Goal: Communication & Community: Share content

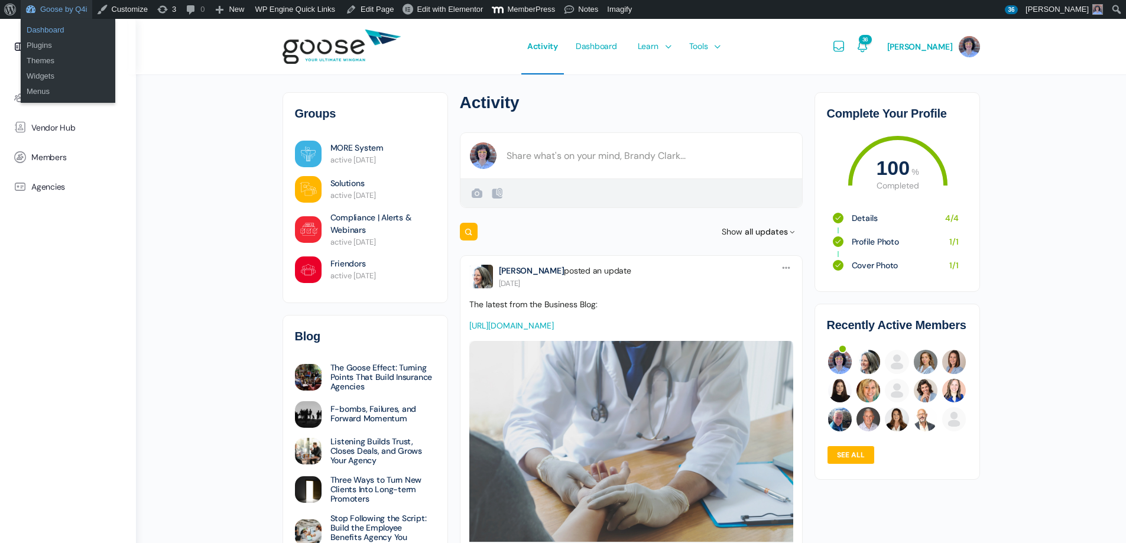
click at [55, 34] on link "Dashboard" at bounding box center [68, 29] width 95 height 15
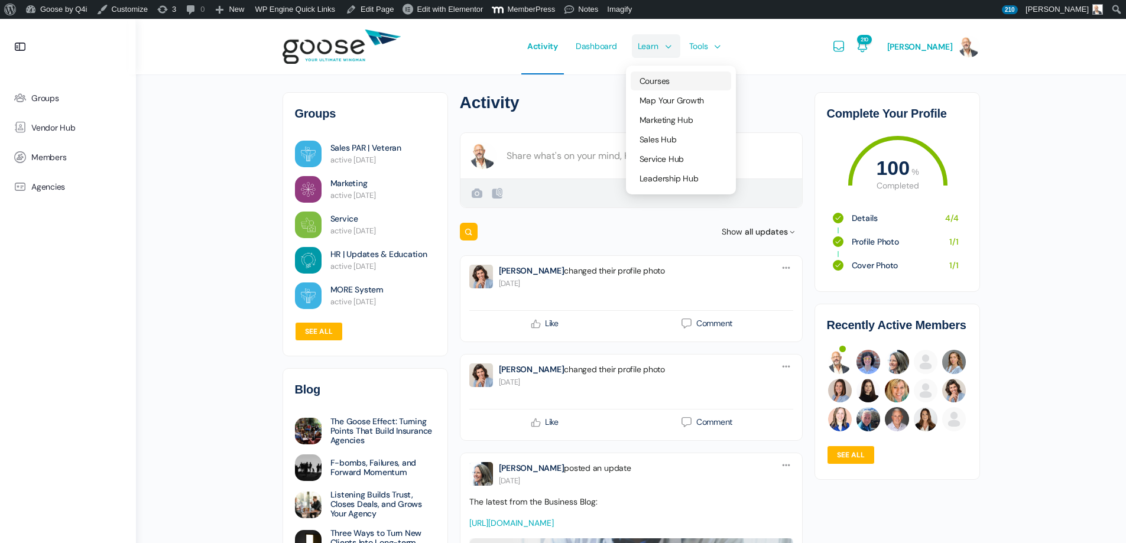
click at [669, 75] on link "Courses" at bounding box center [681, 81] width 100 height 19
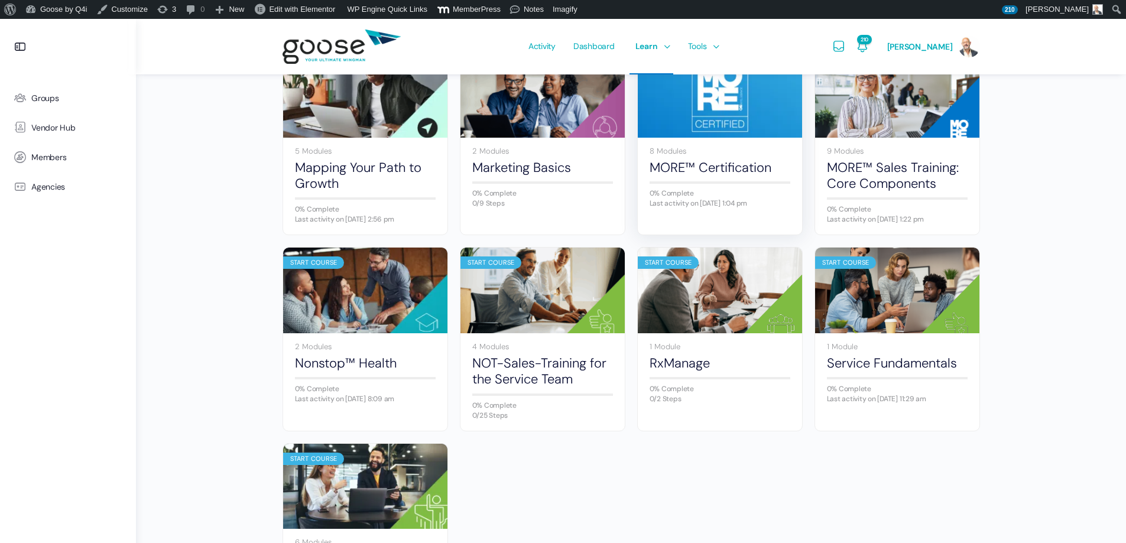
scroll to position [591, 0]
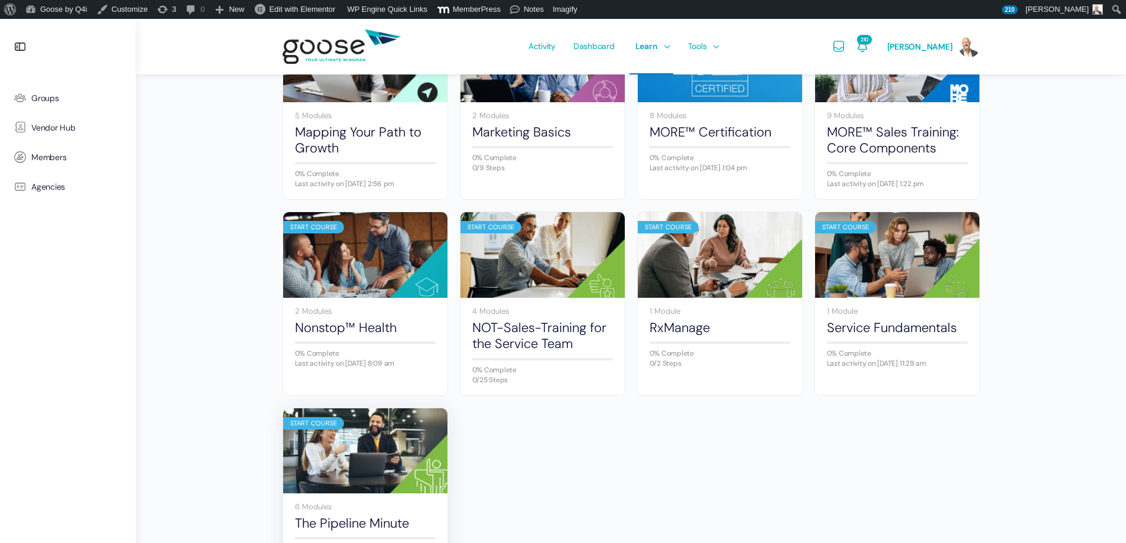
click at [408, 443] on img at bounding box center [365, 450] width 164 height 109
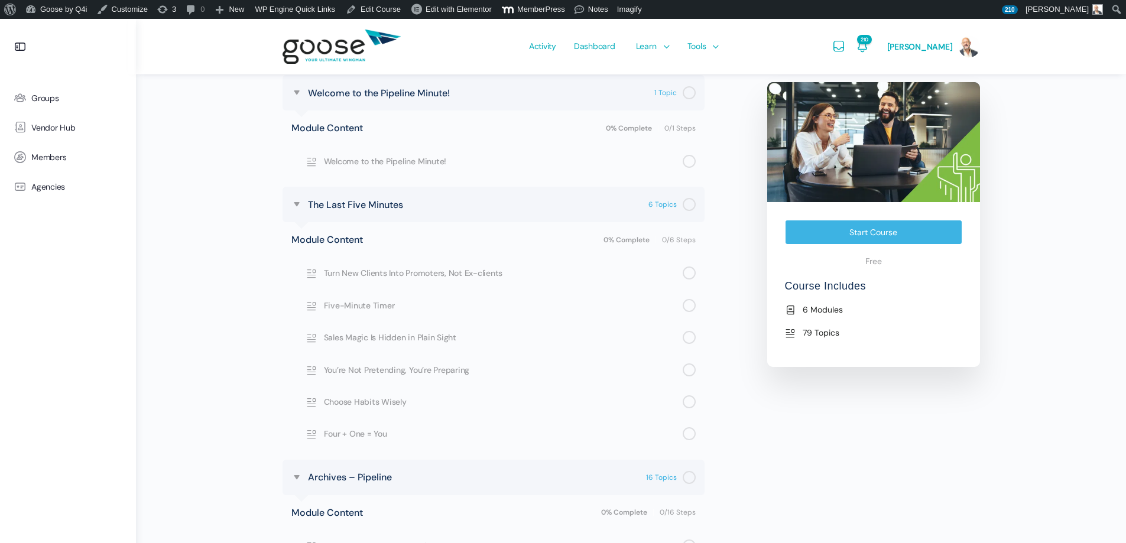
scroll to position [414, 0]
click at [371, 5] on link "Edit Course" at bounding box center [373, 9] width 64 height 19
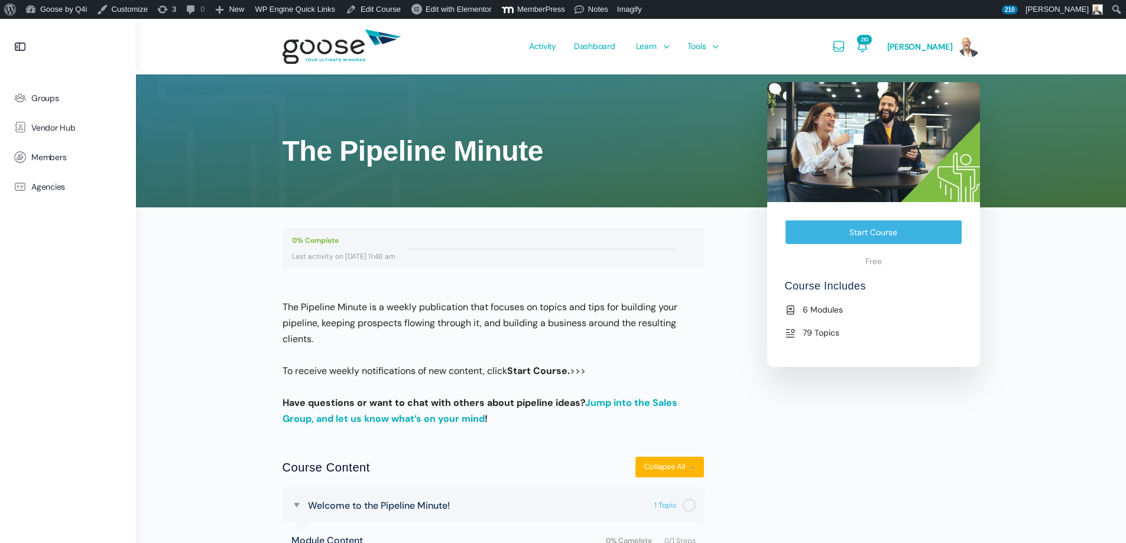
click at [338, 52] on img at bounding box center [342, 47] width 118 height 47
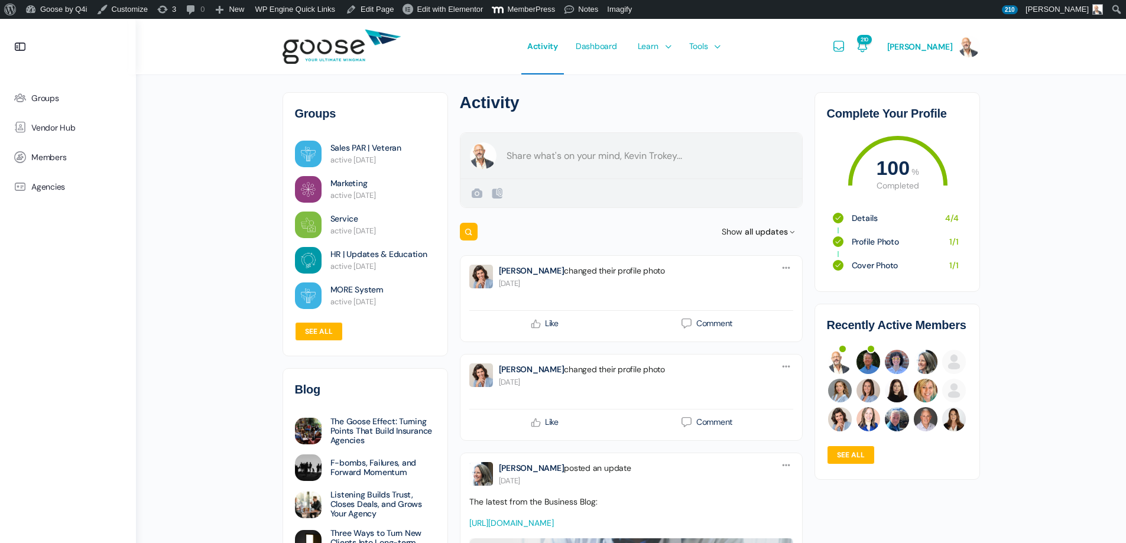
click at [611, 160] on form "Create a post Kevin Trokey Public Public Visible to anyone, on or off this site…" at bounding box center [631, 170] width 343 height 76
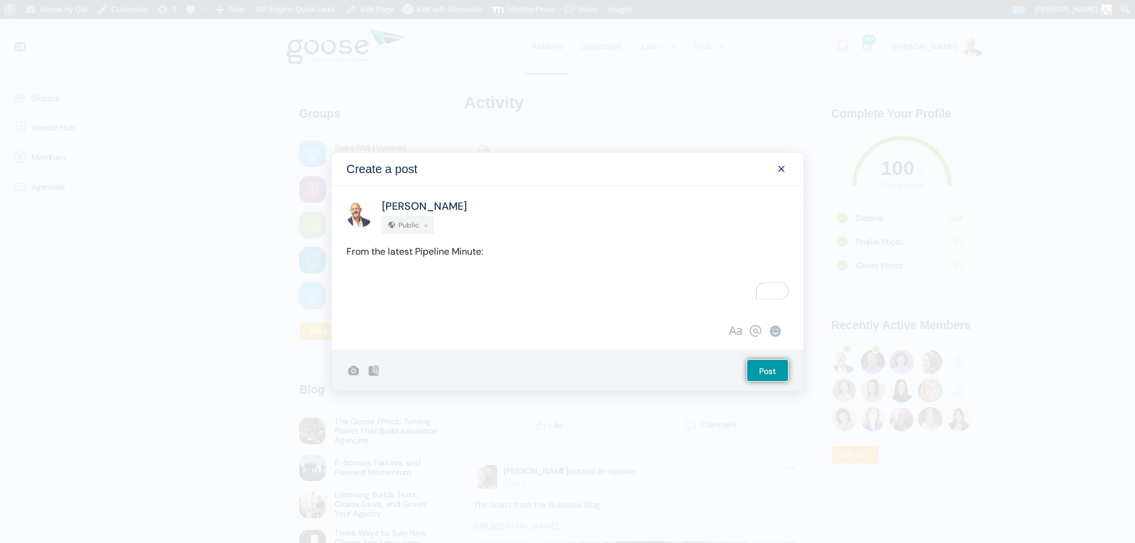
click at [388, 360] on div at bounding box center [364, 371] width 64 height 40
click at [349, 368] on icon at bounding box center [353, 371] width 14 height 14
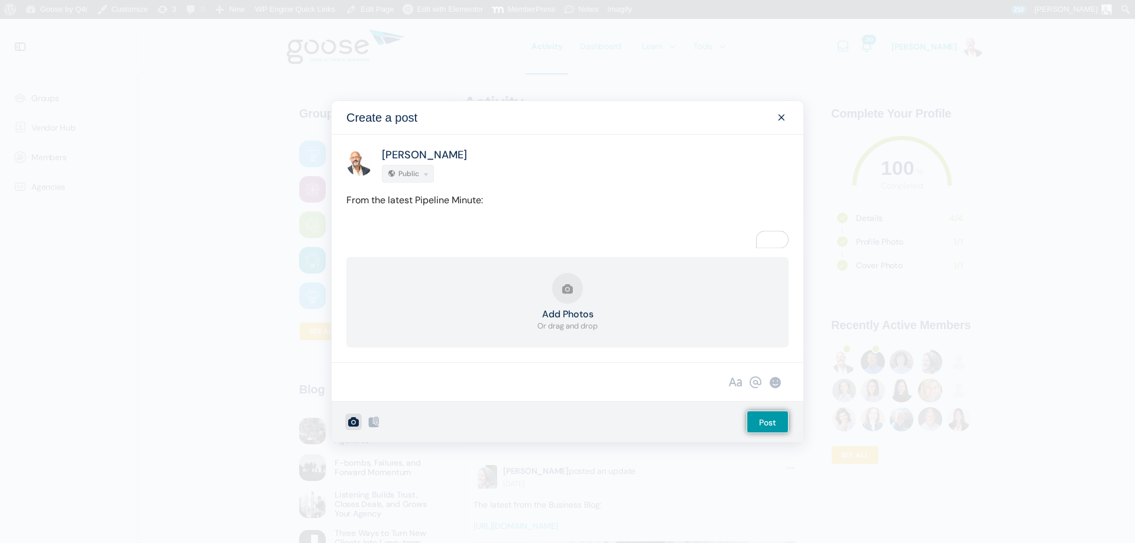
click at [595, 310] on strong "Add Photos" at bounding box center [567, 314] width 60 height 9
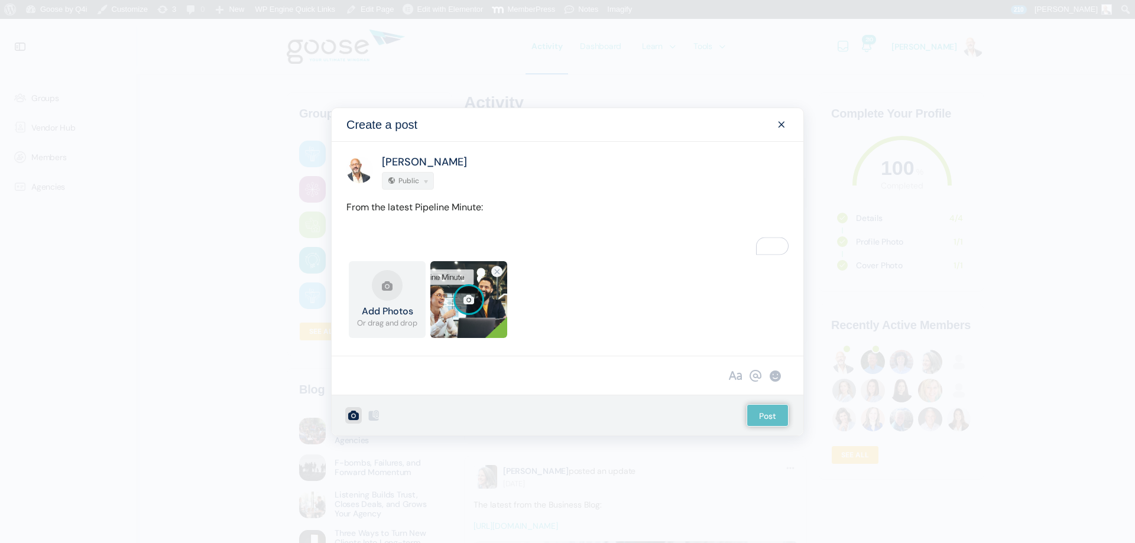
click at [427, 224] on p "To enrich screen reader interactions, please activate Accessibility in Grammarl…" at bounding box center [567, 232] width 442 height 16
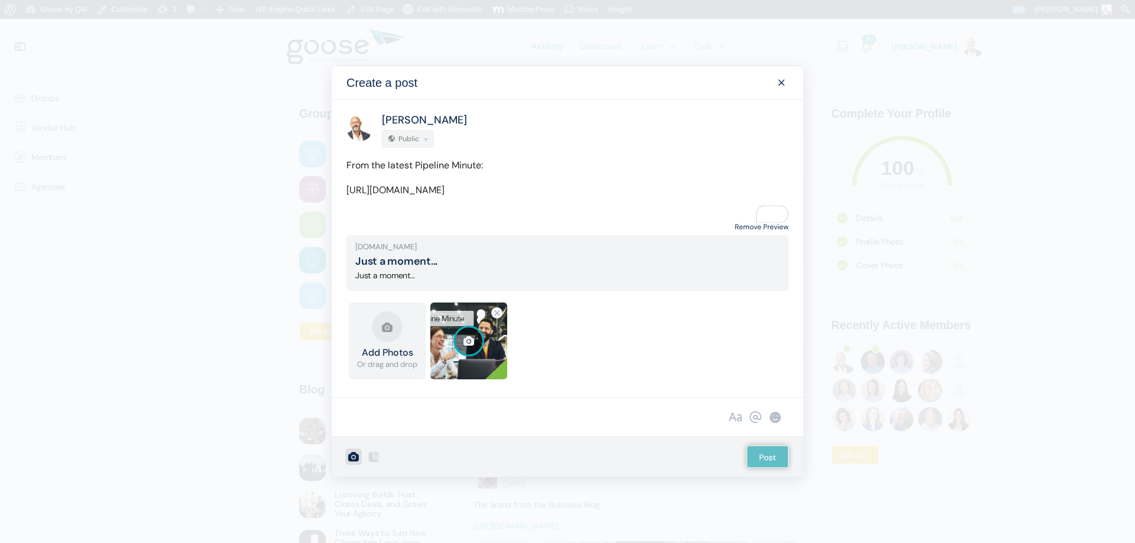
click at [746, 227] on link "Remove Preview" at bounding box center [762, 227] width 54 height 16
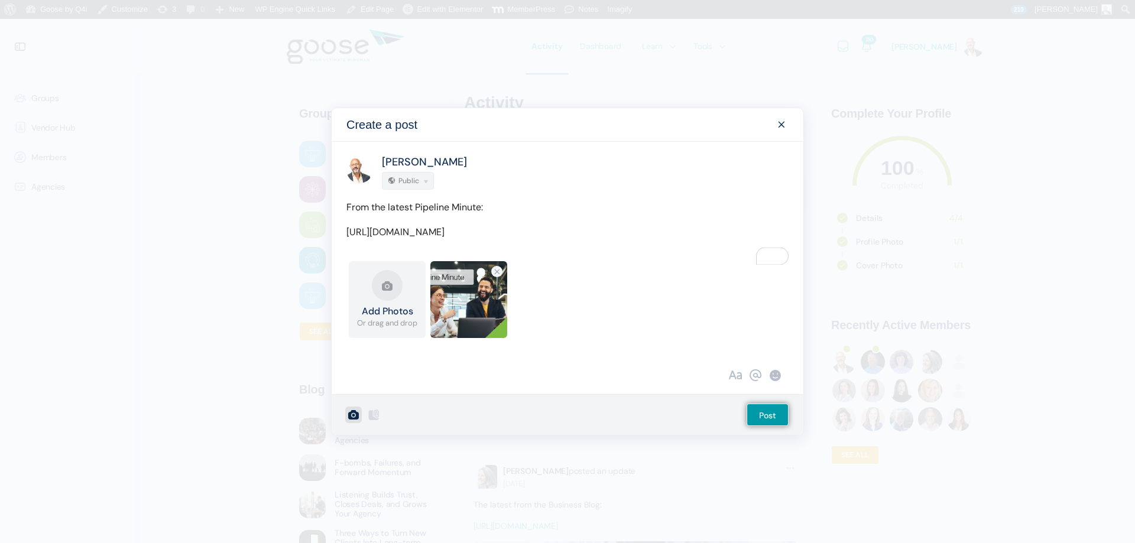
click at [680, 339] on div "Add Photos Or drag and drop Upload Failed 2 (1).png 0.8 MB Error Remove file" at bounding box center [567, 302] width 442 height 83
click at [778, 413] on input "Post" at bounding box center [768, 415] width 42 height 22
